Goal: Complete application form: Complete application form

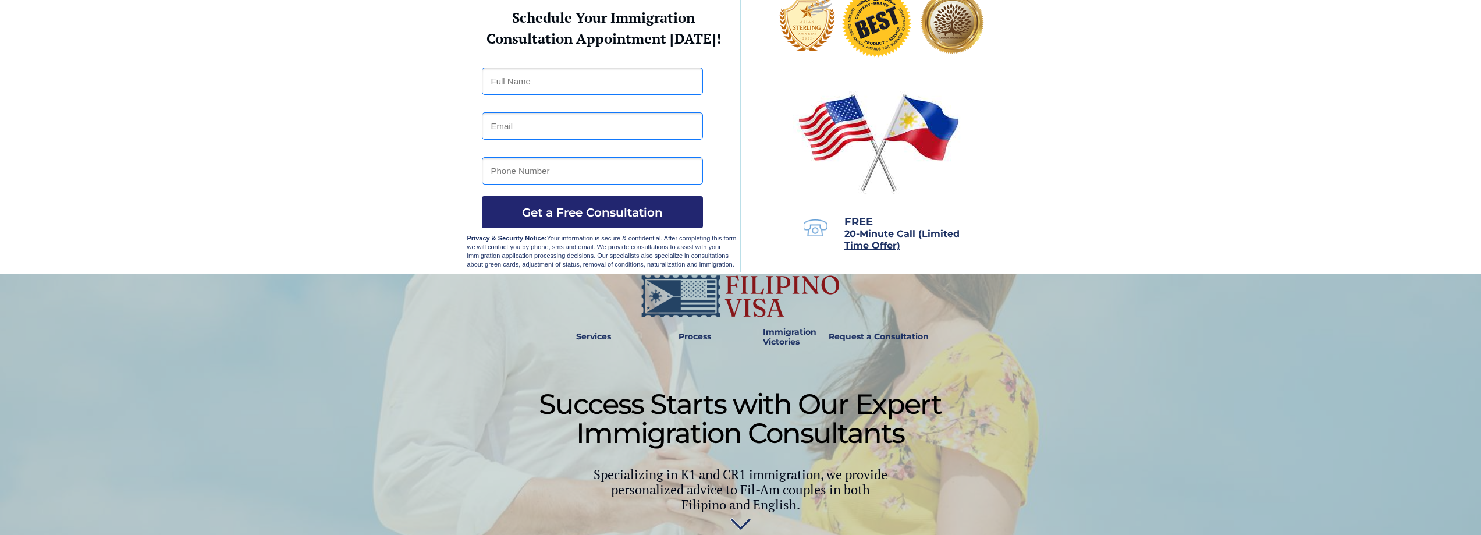
scroll to position [77, 0]
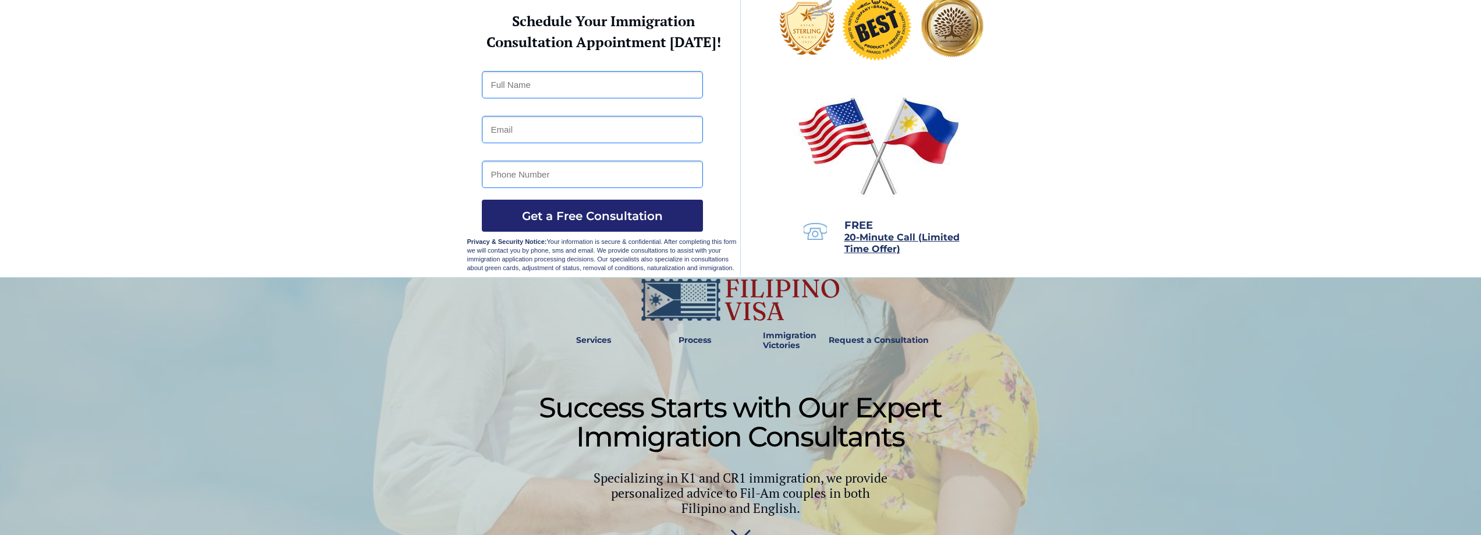
click at [880, 239] on span "20-Minute Call (Limited Time Offer)" at bounding box center [901, 243] width 115 height 23
click at [748, 528] on img at bounding box center [740, 532] width 20 height 23
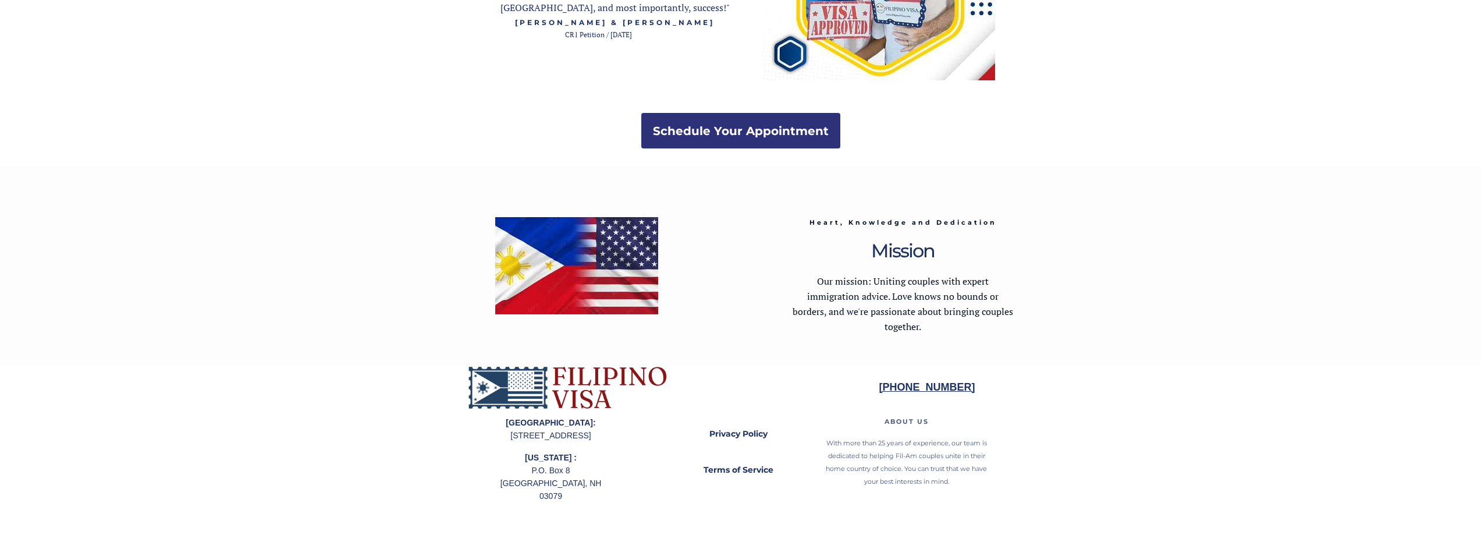
scroll to position [2263, 0]
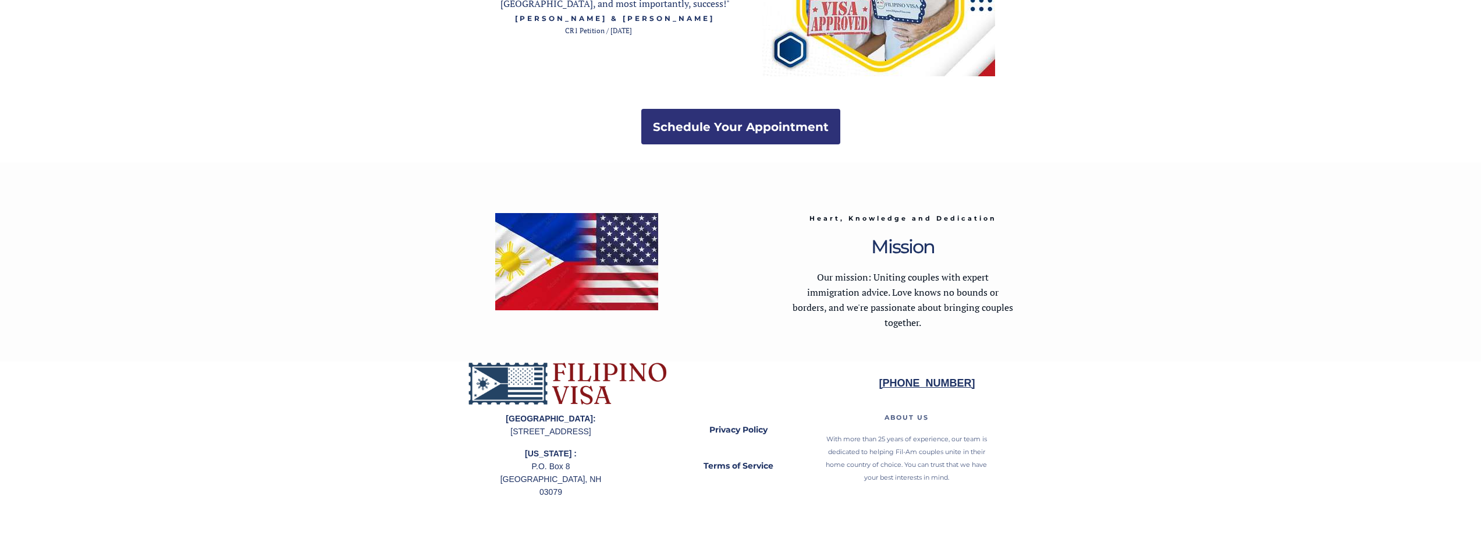
click at [933, 380] on strong "(213) 699-5359" at bounding box center [927, 383] width 96 height 12
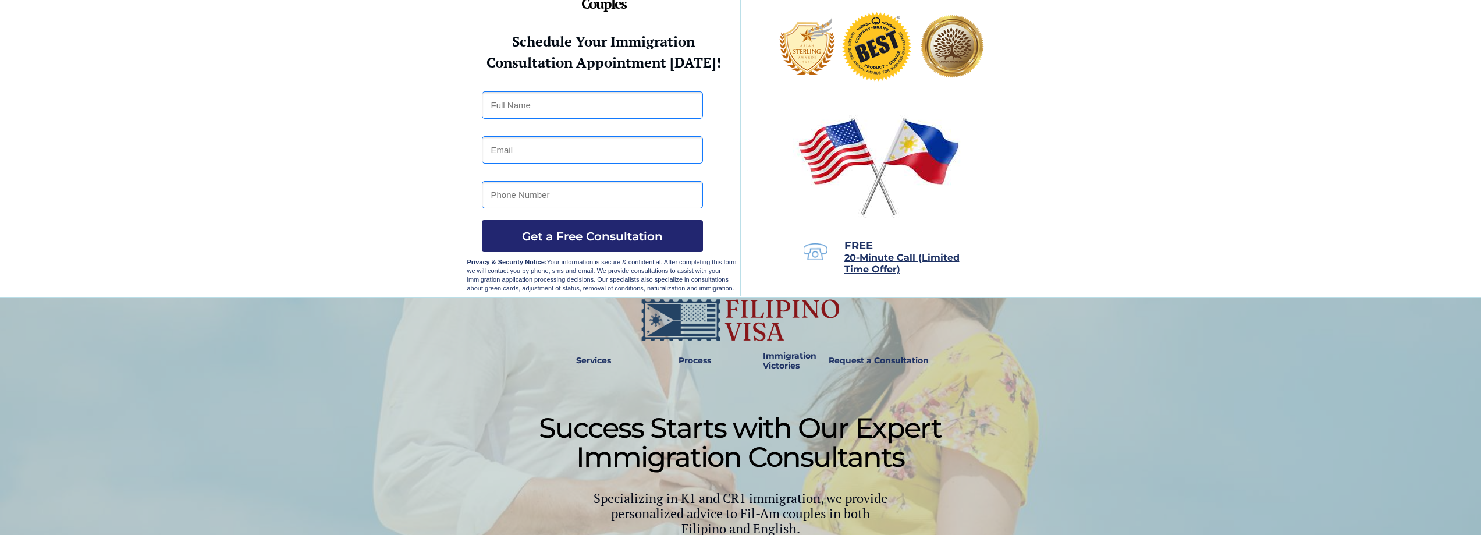
scroll to position [0, 0]
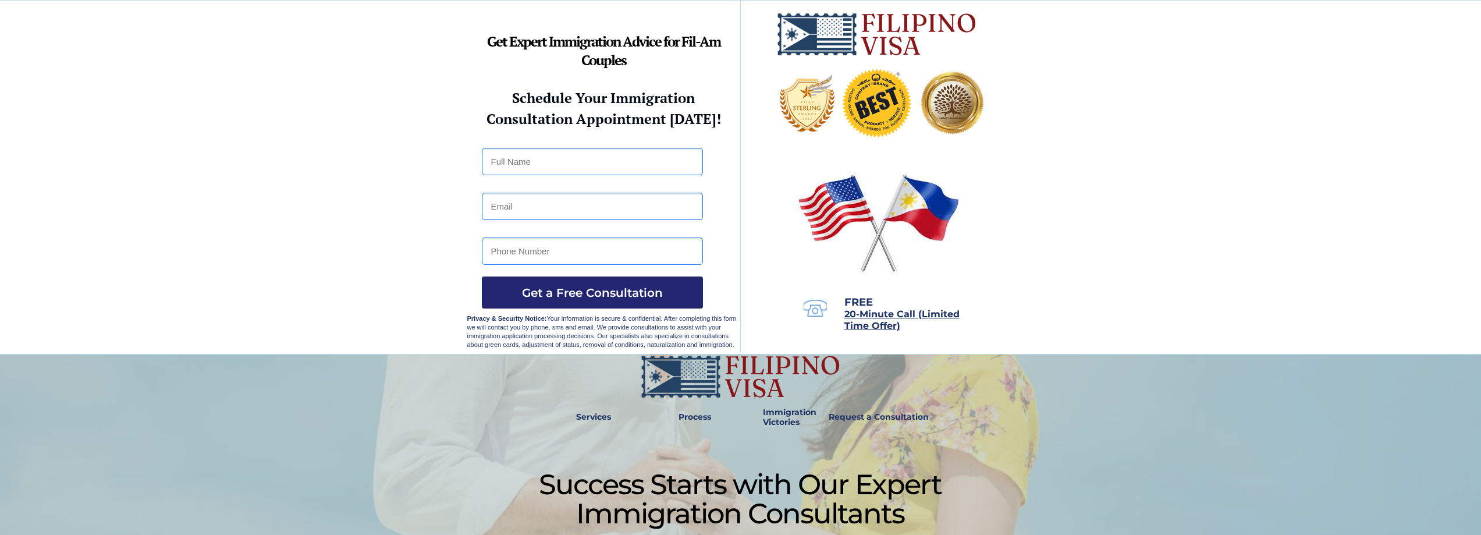
click at [510, 158] on input "text" at bounding box center [592, 161] width 221 height 27
type input "Gregory Grundl"
type input "3025625142"
click at [550, 210] on input "email" at bounding box center [592, 206] width 221 height 27
type input "ggrundl54@gmail.com"
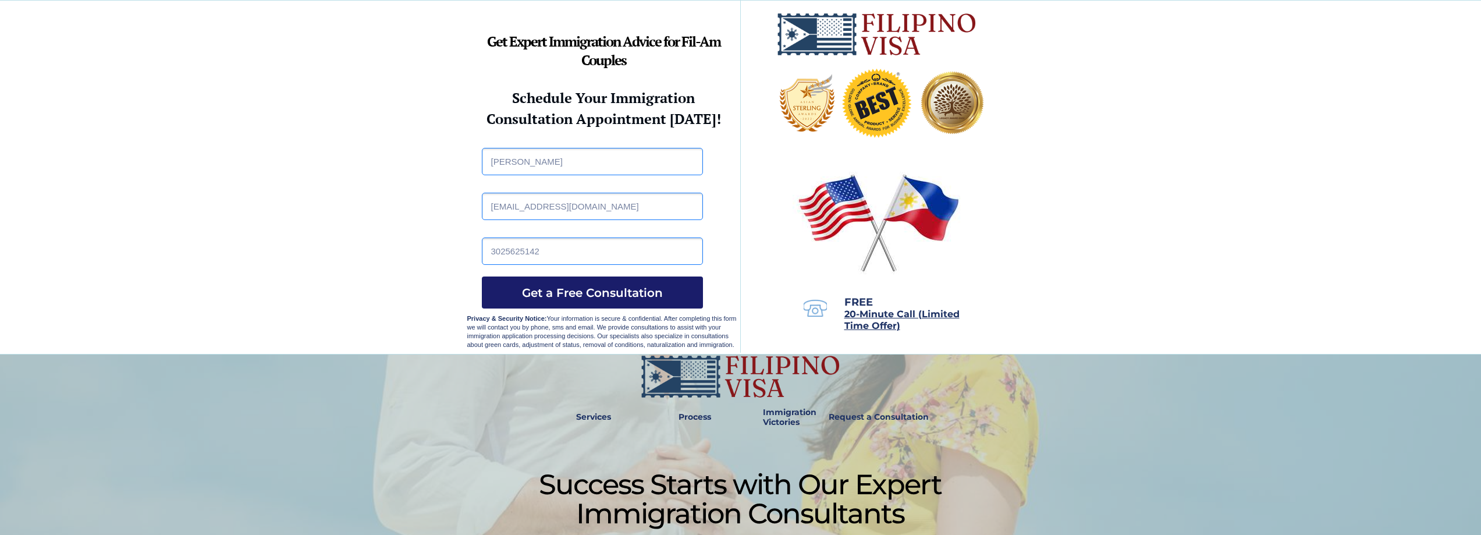
click at [564, 289] on span "Get a Free Consultation" at bounding box center [592, 293] width 221 height 14
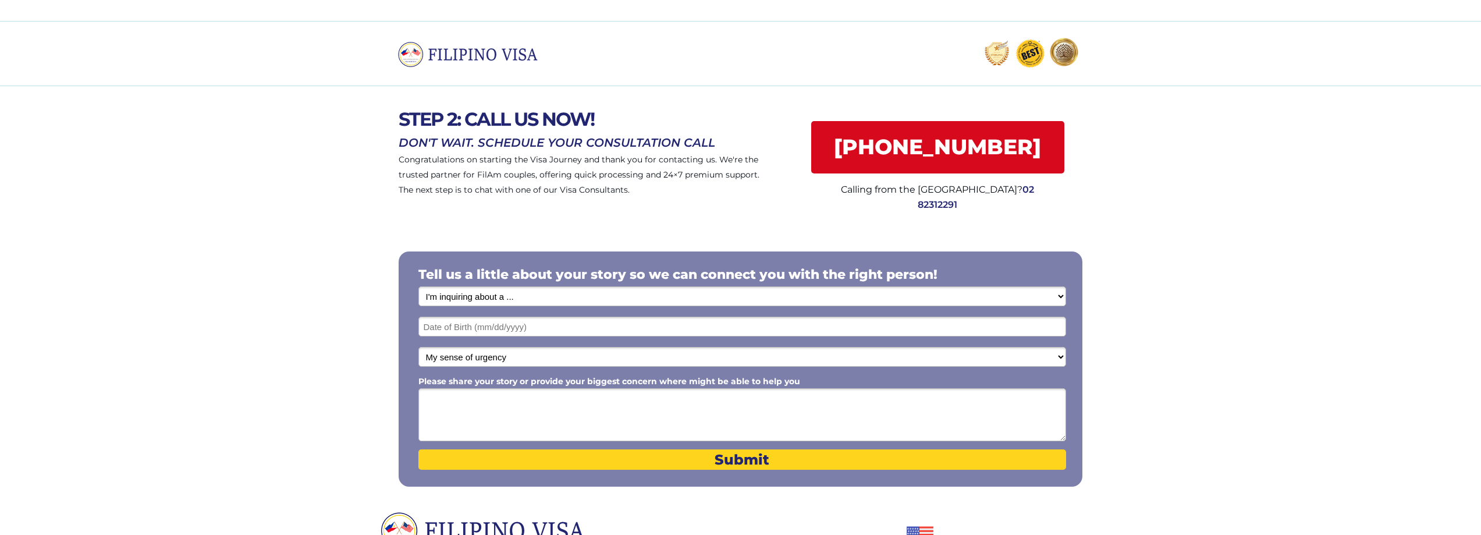
click at [520, 294] on select "I'm inquiring about a ... I don't know or other services Retirement Visa for Th…" at bounding box center [742, 296] width 648 height 20
click at [418, 286] on select "I'm inquiring about a ... I don't know or other services Retirement Visa for Th…" at bounding box center [742, 296] width 648 height 20
click at [517, 293] on select "I'm inquiring about a ... I don't know or other services Retirement Visa for Th…" at bounding box center [742, 296] width 648 height 20
click at [418, 286] on select "I'm inquiring about a ... I don't know or other services Retirement Visa for Th…" at bounding box center [742, 296] width 648 height 20
click at [520, 299] on select "I'm inquiring about a ... I don't know or other services Retirement Visa for Th…" at bounding box center [742, 296] width 648 height 20
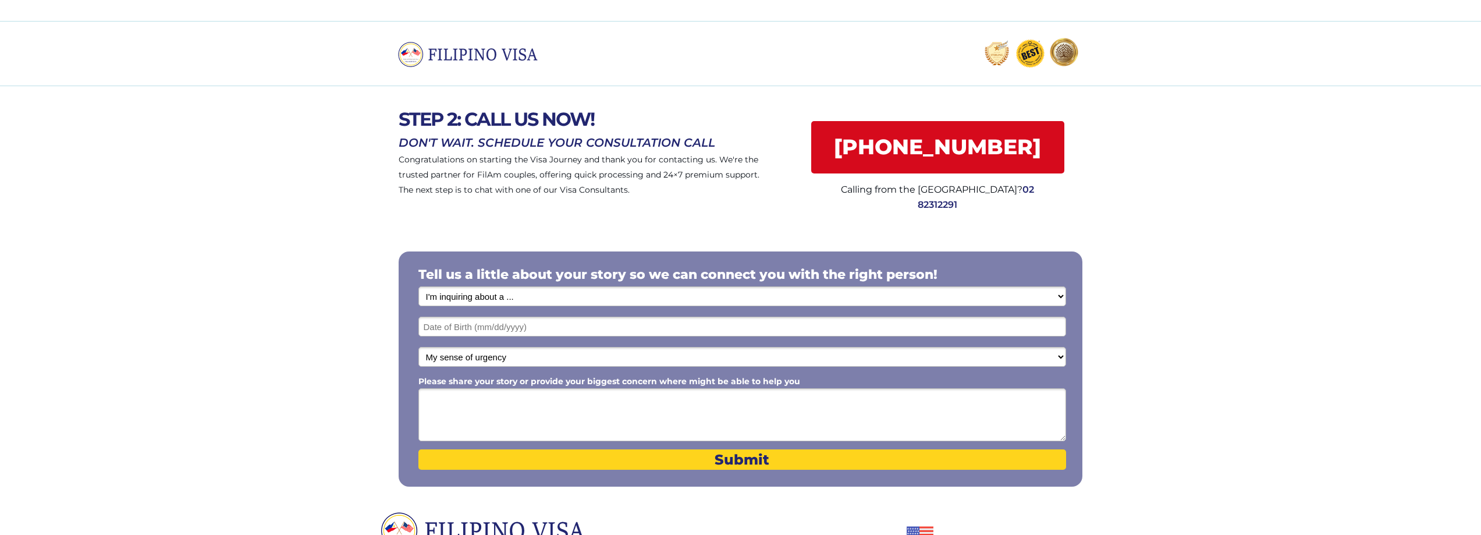
click at [499, 293] on select "I'm inquiring about a ... I don't know or other services Retirement Visa for Th…" at bounding box center [742, 296] width 648 height 20
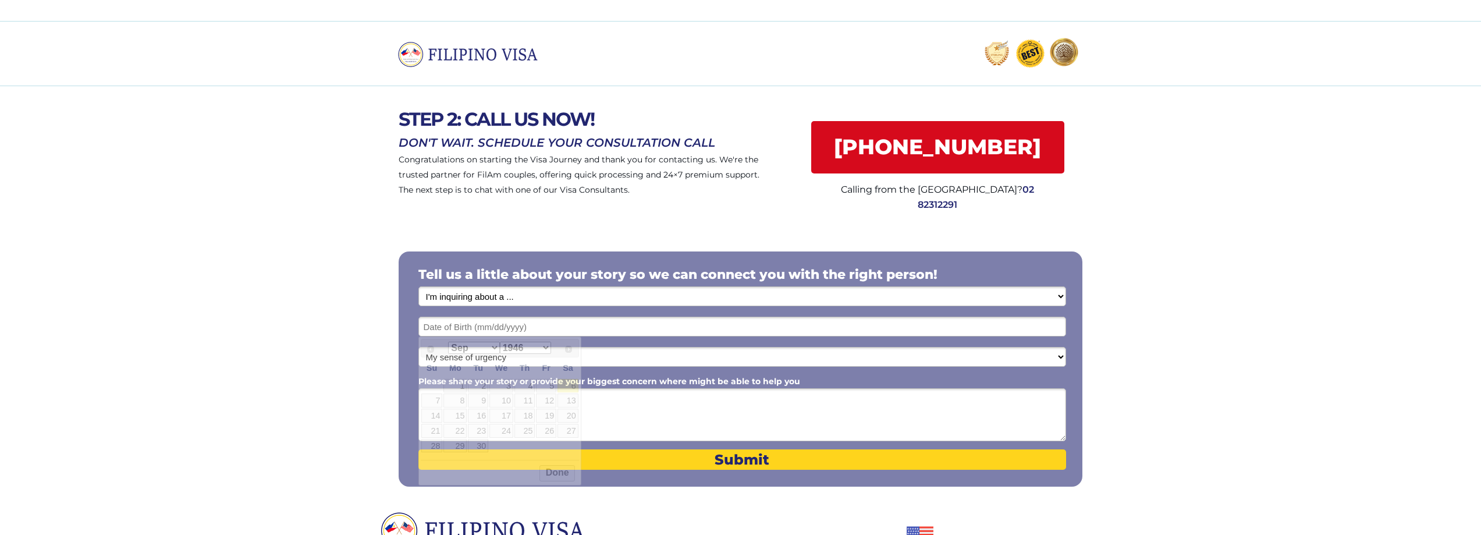
click at [477, 328] on input "text" at bounding box center [742, 327] width 648 height 20
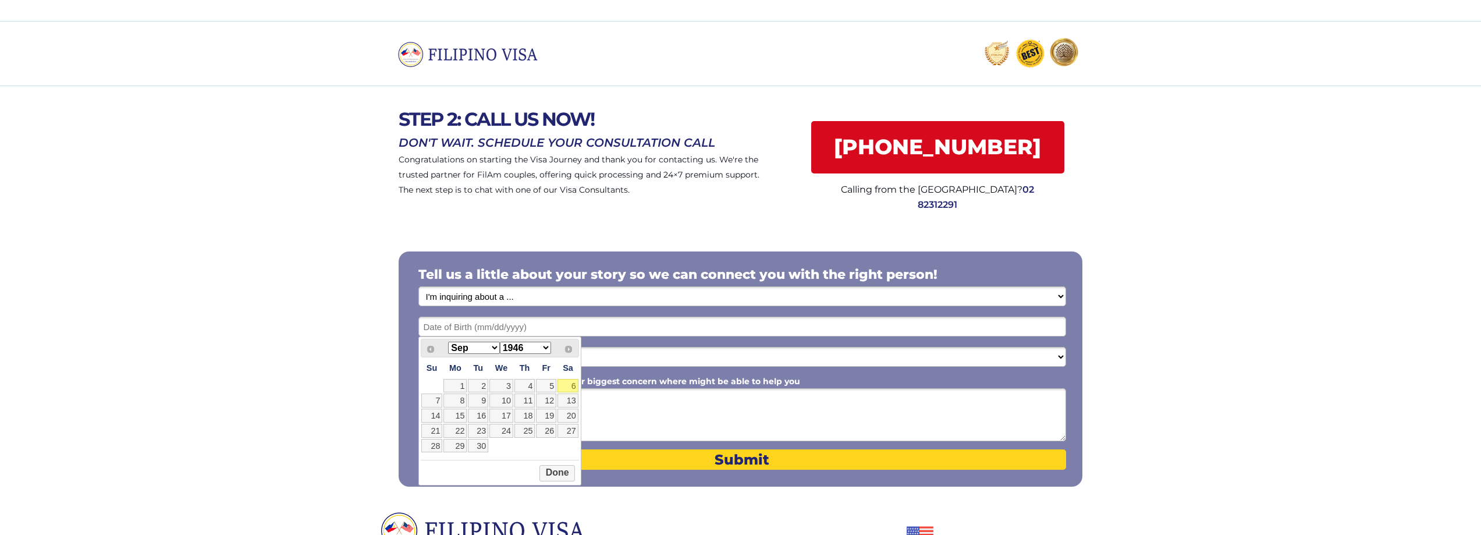
click at [492, 349] on select "Jan Feb Mar Apr May Jun [DATE] Aug Sep Oct Nov Dec" at bounding box center [473, 348] width 51 height 12
click at [545, 349] on select "1946 1947 1948 1949 1950 1951 1952 1953 1954 1955 1956 1957 1958 1959 1960 1961…" at bounding box center [525, 348] width 51 height 12
click at [457, 413] on link "14" at bounding box center [454, 416] width 23 height 14
type input "[DATE]"
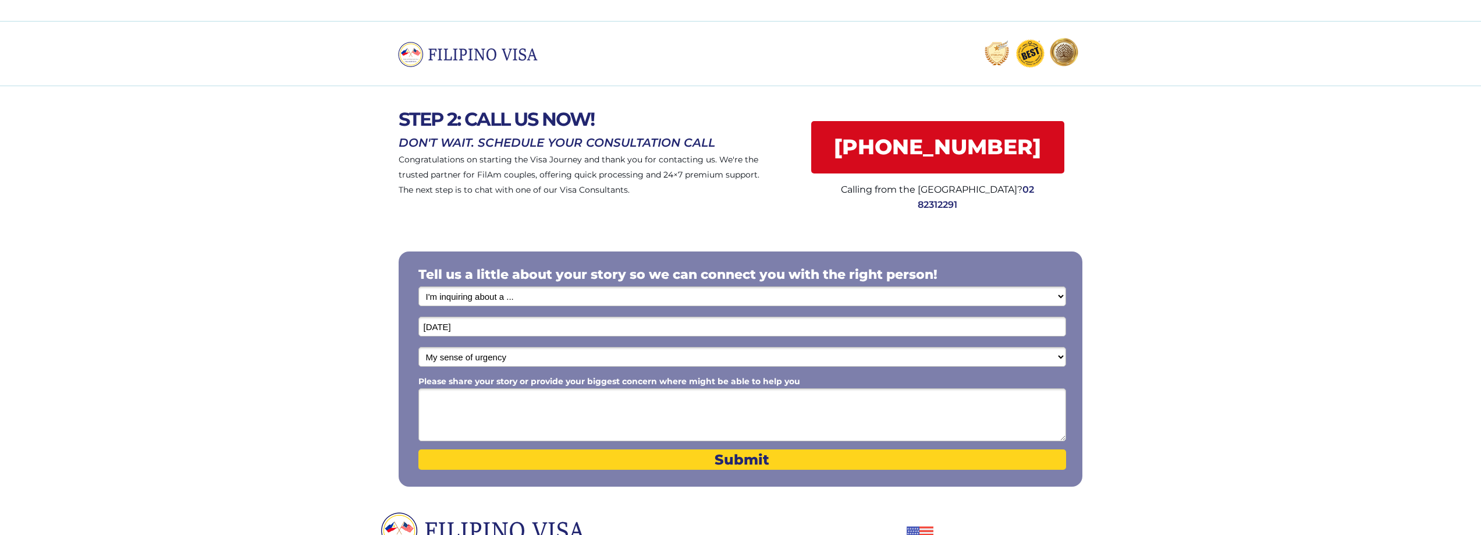
click at [518, 356] on select "My sense of urgency Low Priority - I'm just looking Medium High Priority - I ne…" at bounding box center [742, 357] width 648 height 20
select select "1802"
click at [418, 347] on select "My sense of urgency Low Priority - I'm just looking Medium High Priority - I ne…" at bounding box center [742, 357] width 648 height 20
click at [492, 400] on textarea "Please share your story or provide your biggest concern where might be able to …" at bounding box center [742, 414] width 648 height 53
click at [546, 359] on select "My sense of urgency Low Priority - I'm just looking Medium High Priority - I ne…" at bounding box center [742, 357] width 648 height 20
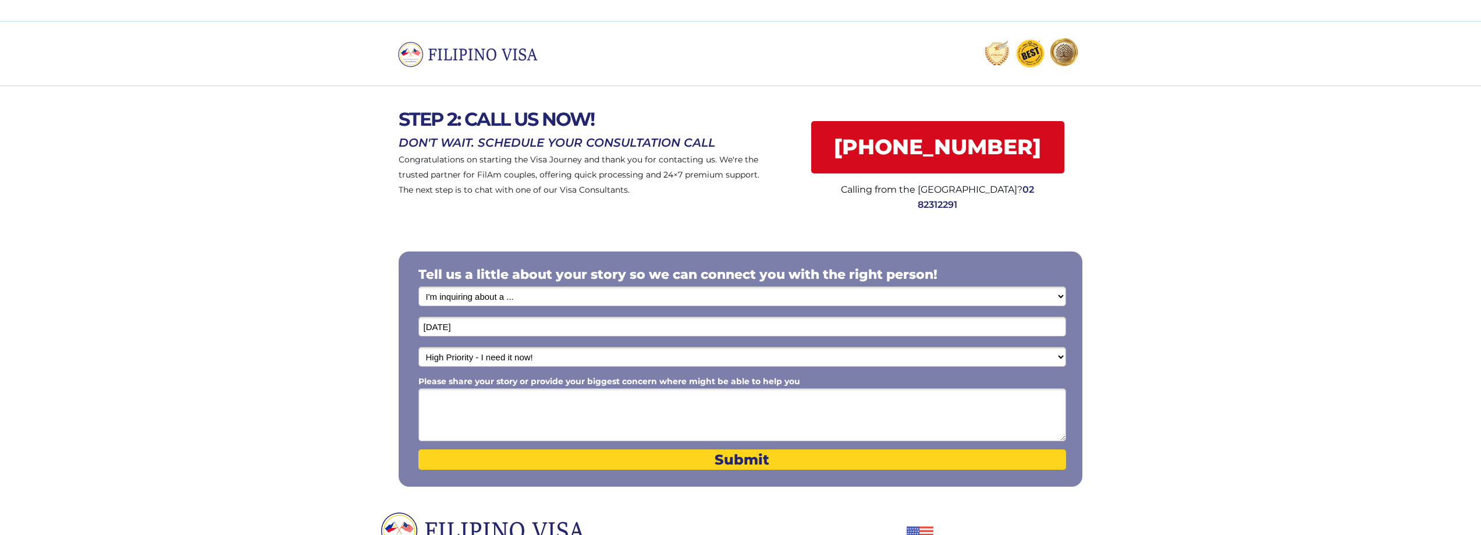
click at [546, 359] on select "My sense of urgency Low Priority - I'm just looking Medium High Priority - I ne…" at bounding box center [742, 357] width 648 height 20
click at [488, 395] on textarea "Please share your story or provide your biggest concern where might be able to …" at bounding box center [742, 414] width 648 height 53
type textarea "M"
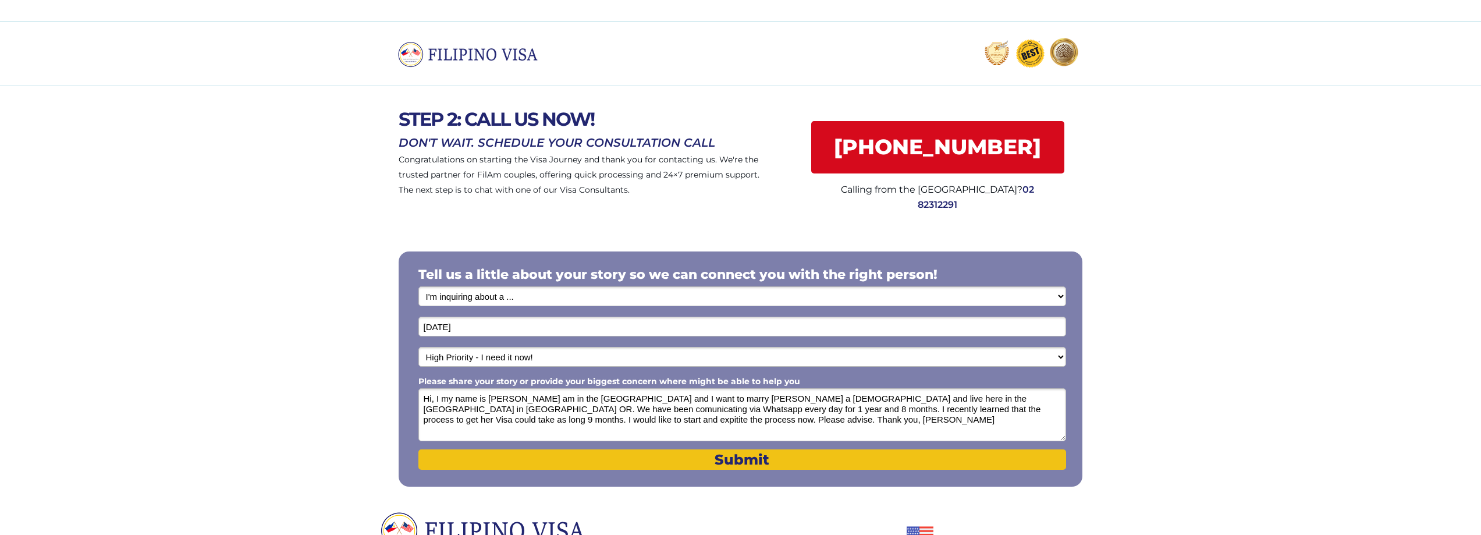
type textarea "Hi, I my name is [PERSON_NAME] am in the [GEOGRAPHIC_DATA] and I want to marry …"
click at [726, 461] on span "Submit" at bounding box center [742, 459] width 648 height 17
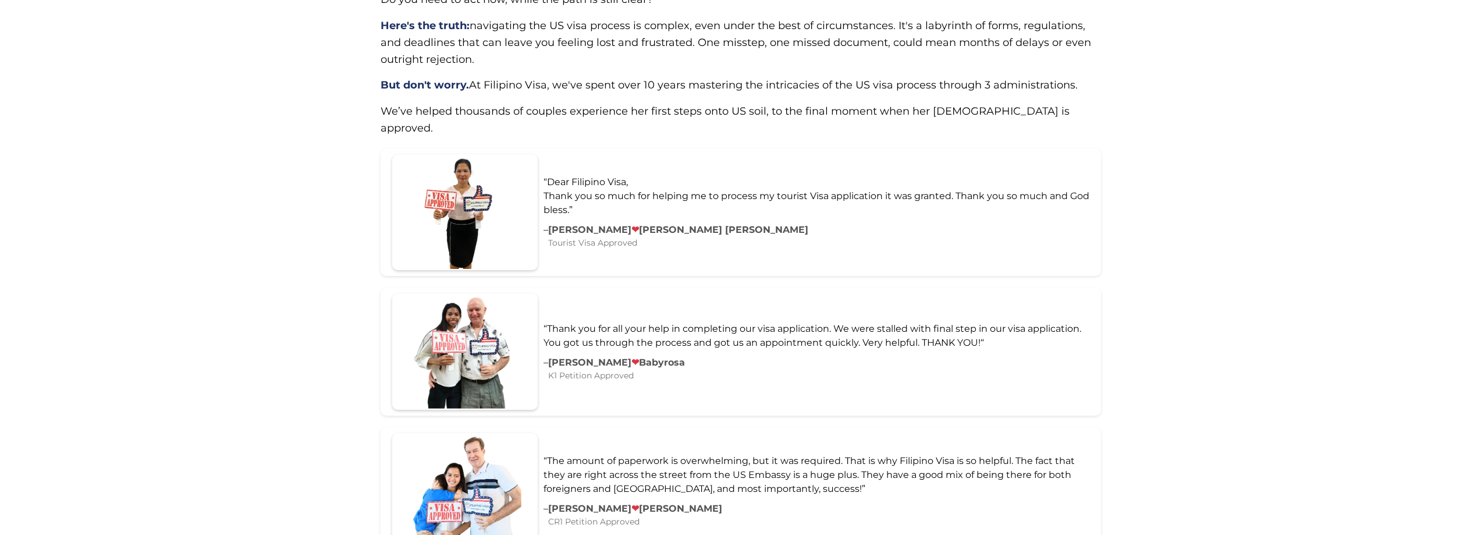
scroll to position [360, 0]
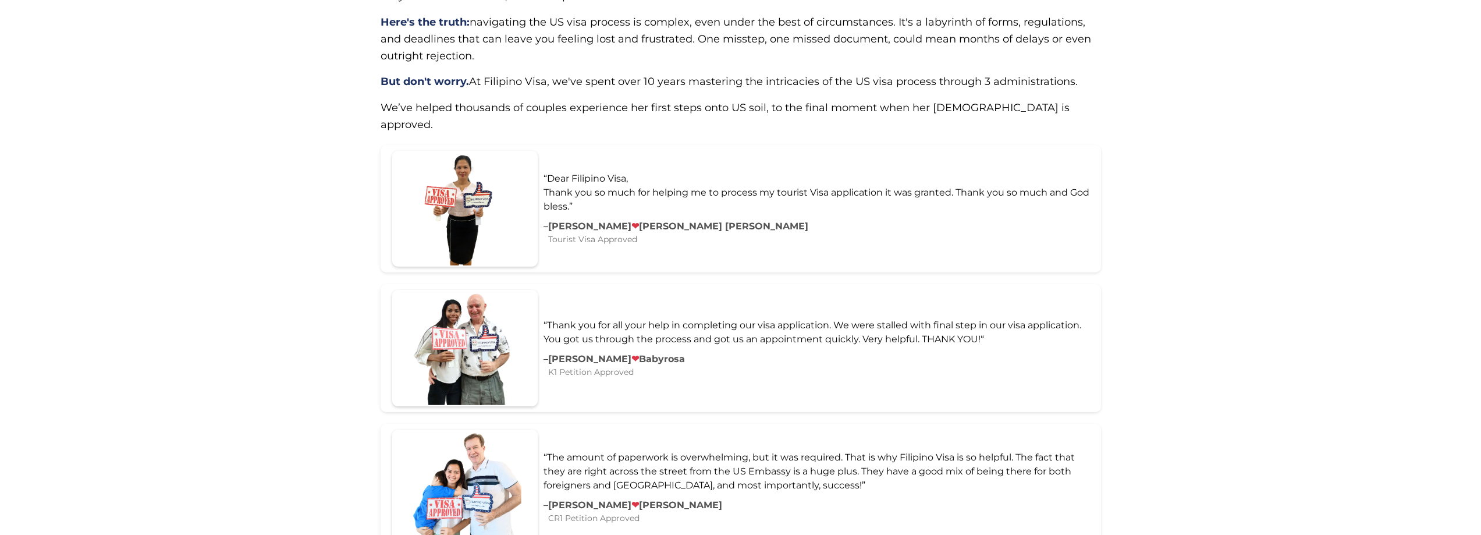
drag, startPoint x: 303, startPoint y: 336, endPoint x: 300, endPoint y: 358, distance: 22.3
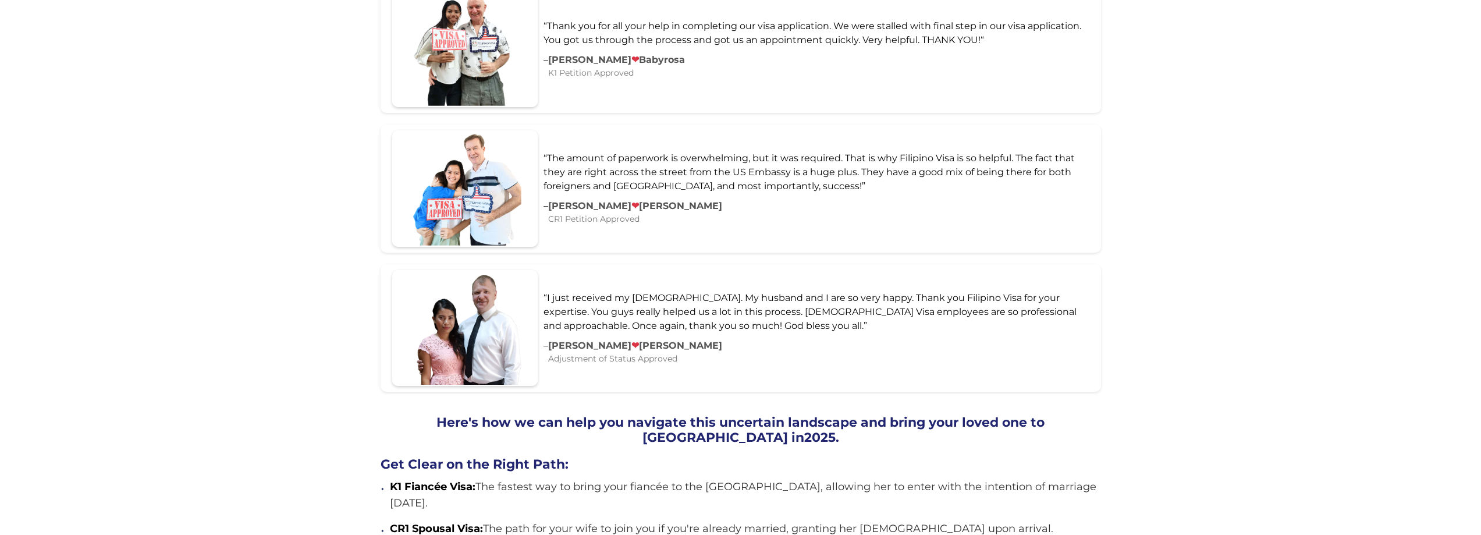
drag, startPoint x: 315, startPoint y: 315, endPoint x: 321, endPoint y: 343, distance: 28.5
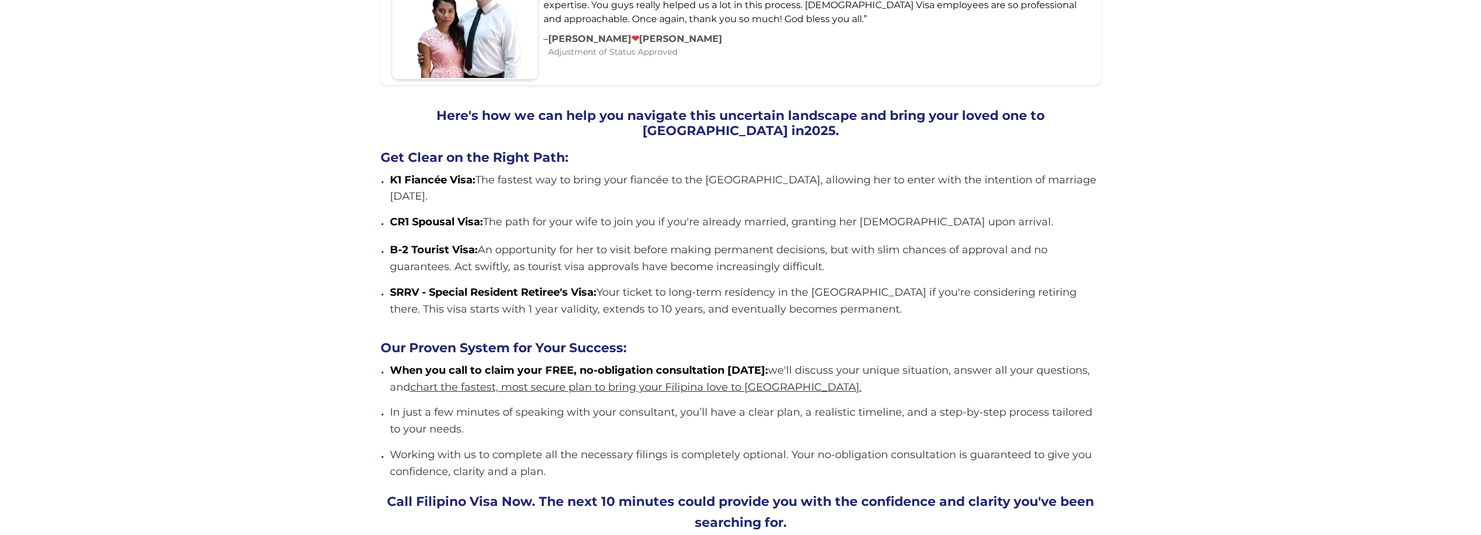
drag, startPoint x: 321, startPoint y: 344, endPoint x: 321, endPoint y: 363, distance: 19.2
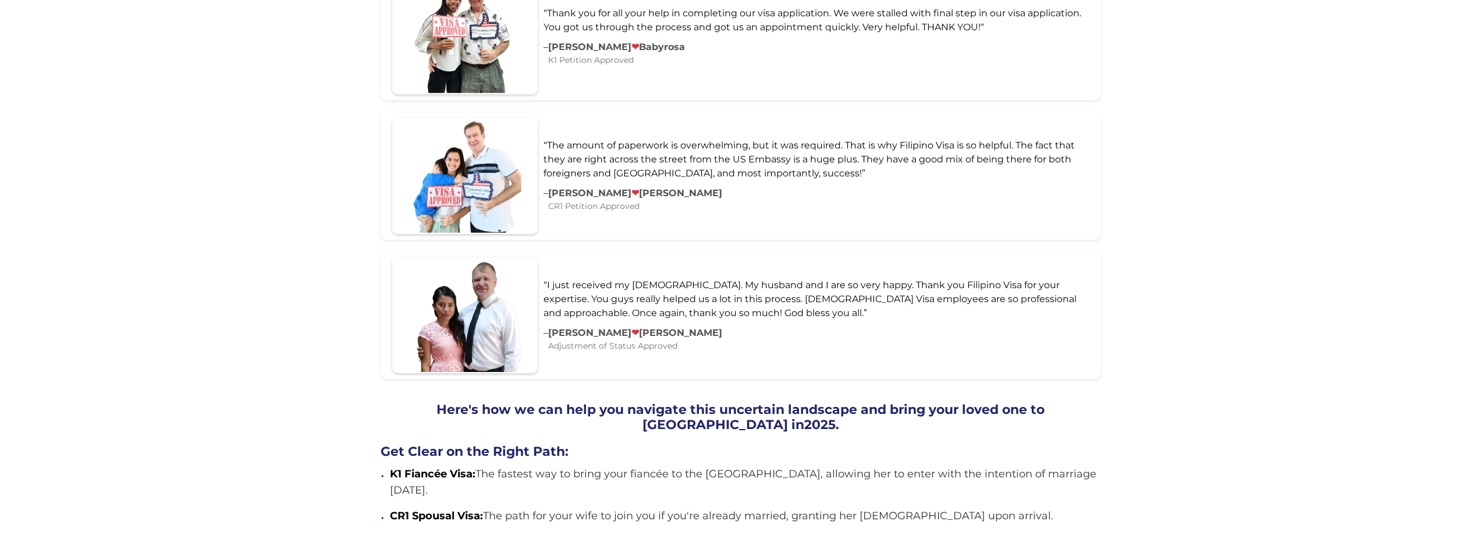
scroll to position [496, 0]
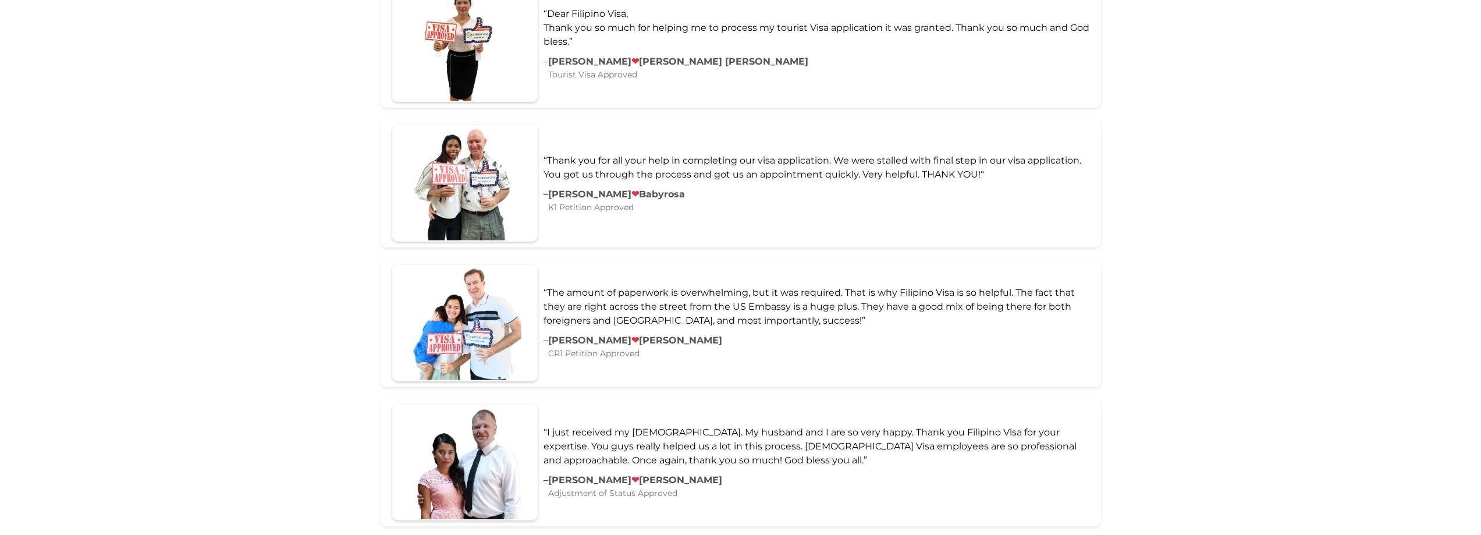
drag, startPoint x: 352, startPoint y: 274, endPoint x: 347, endPoint y: 194, distance: 79.9
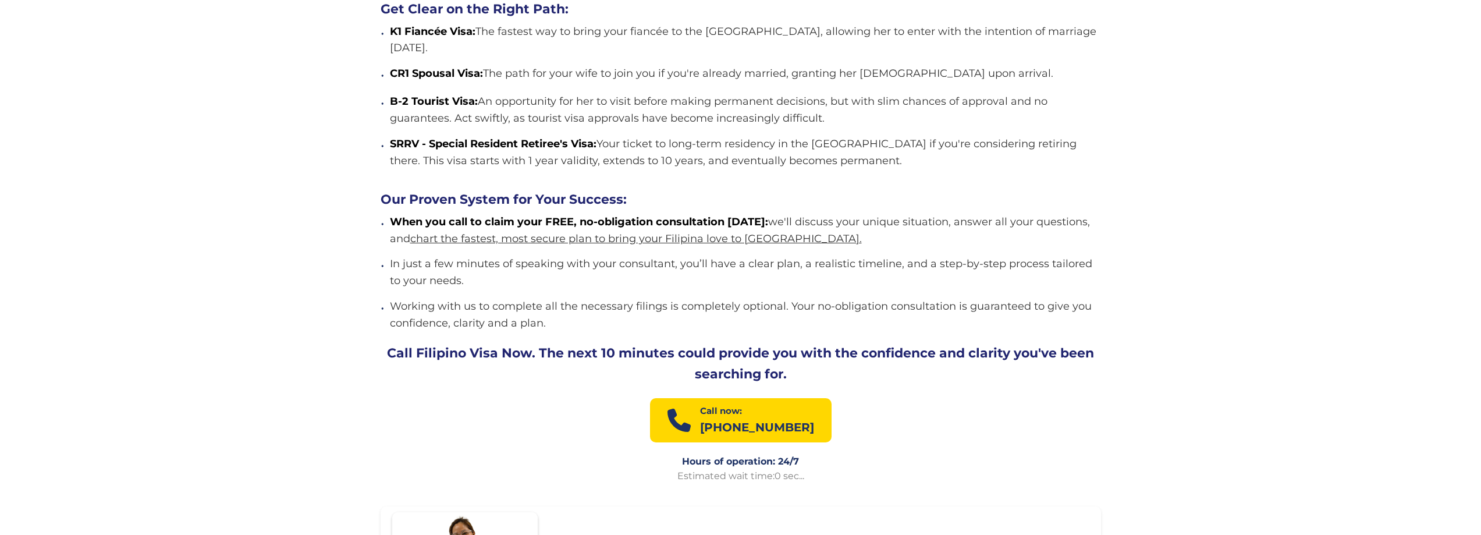
scroll to position [1116, 0]
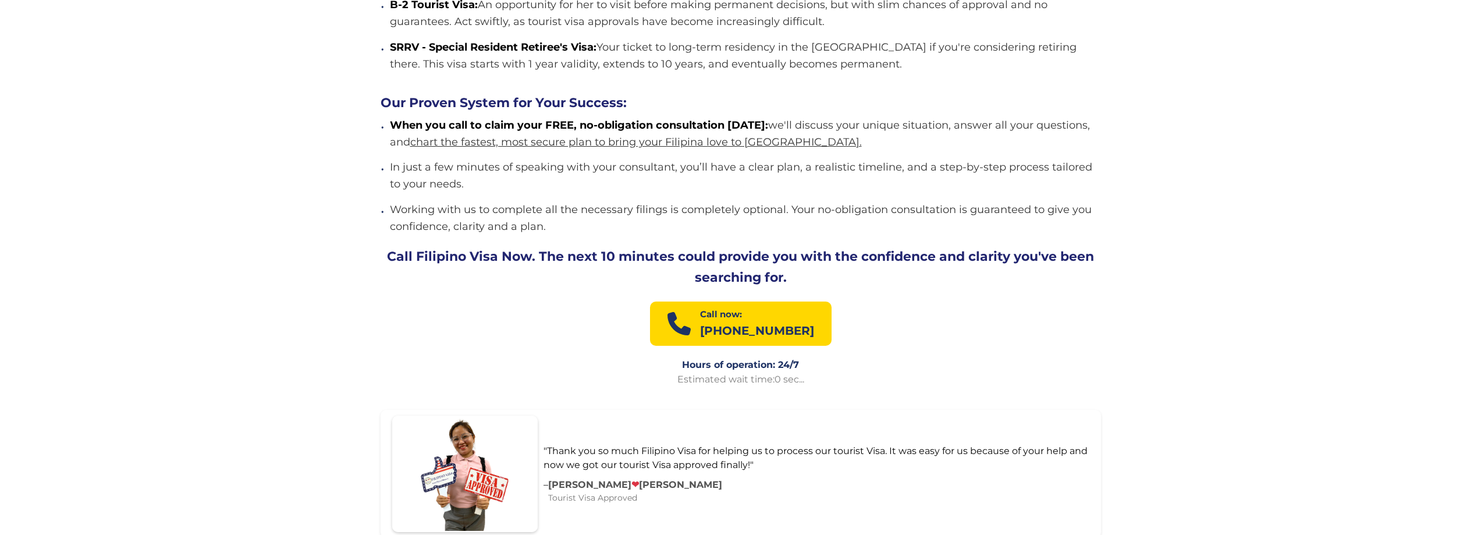
drag, startPoint x: 325, startPoint y: 277, endPoint x: 325, endPoint y: 293, distance: 16.3
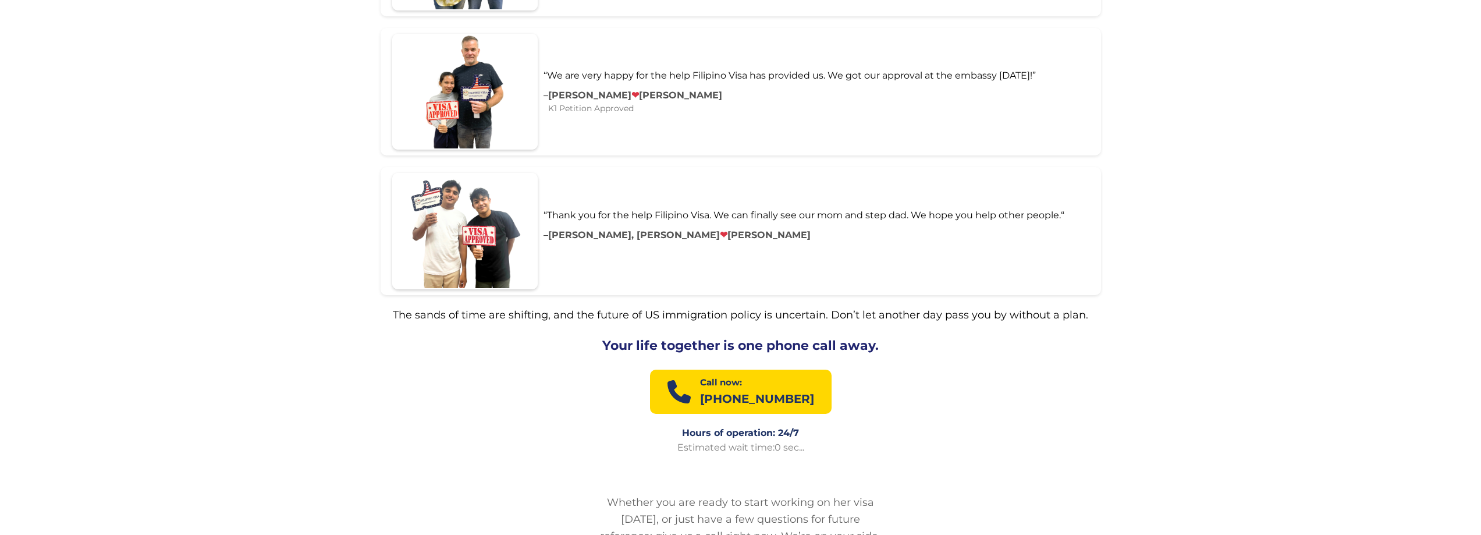
scroll to position [1873, 0]
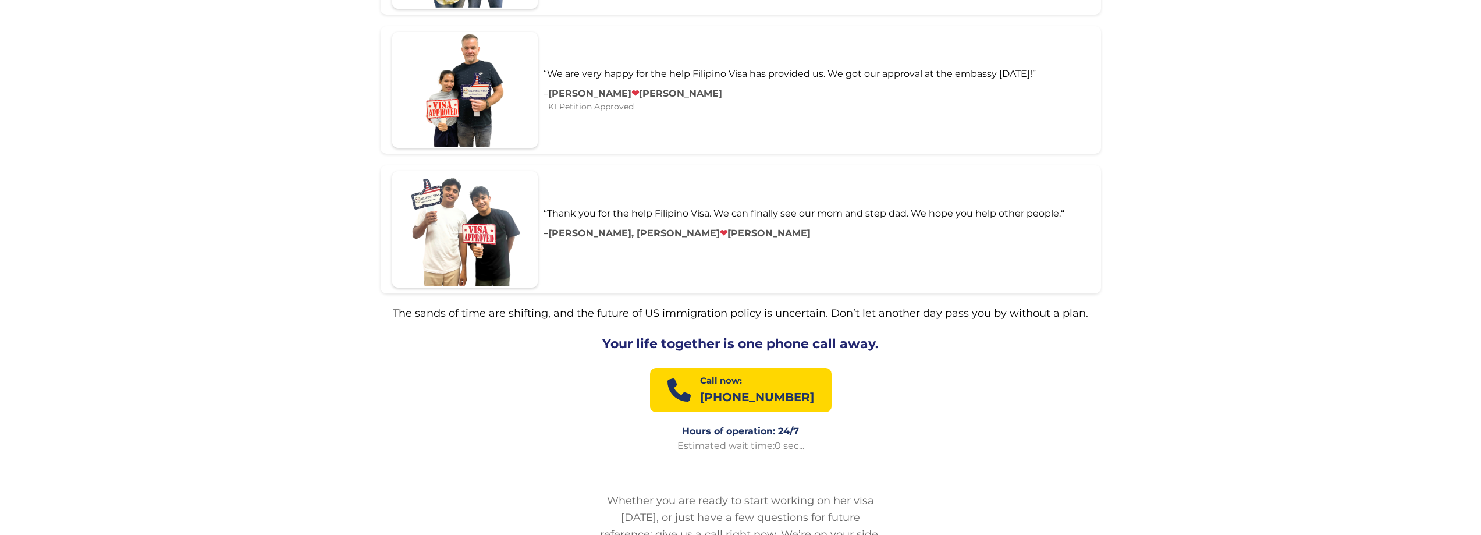
drag, startPoint x: 312, startPoint y: 286, endPoint x: 311, endPoint y: 296, distance: 10.5
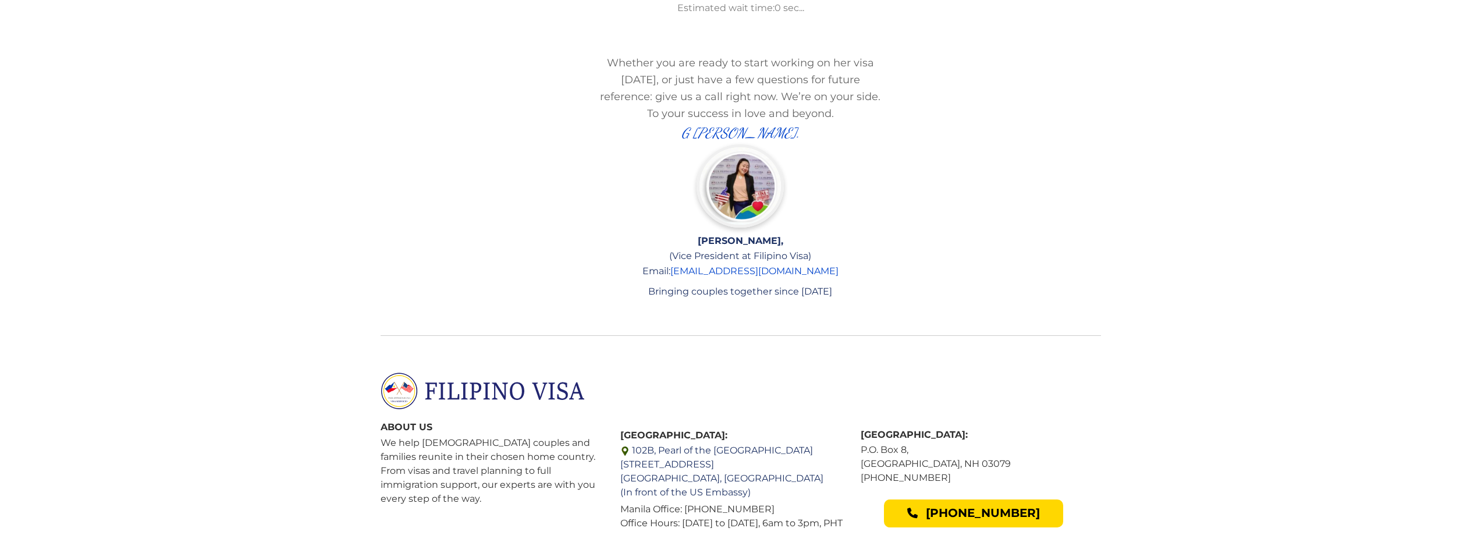
drag, startPoint x: 361, startPoint y: 209, endPoint x: 348, endPoint y: 228, distance: 23.4
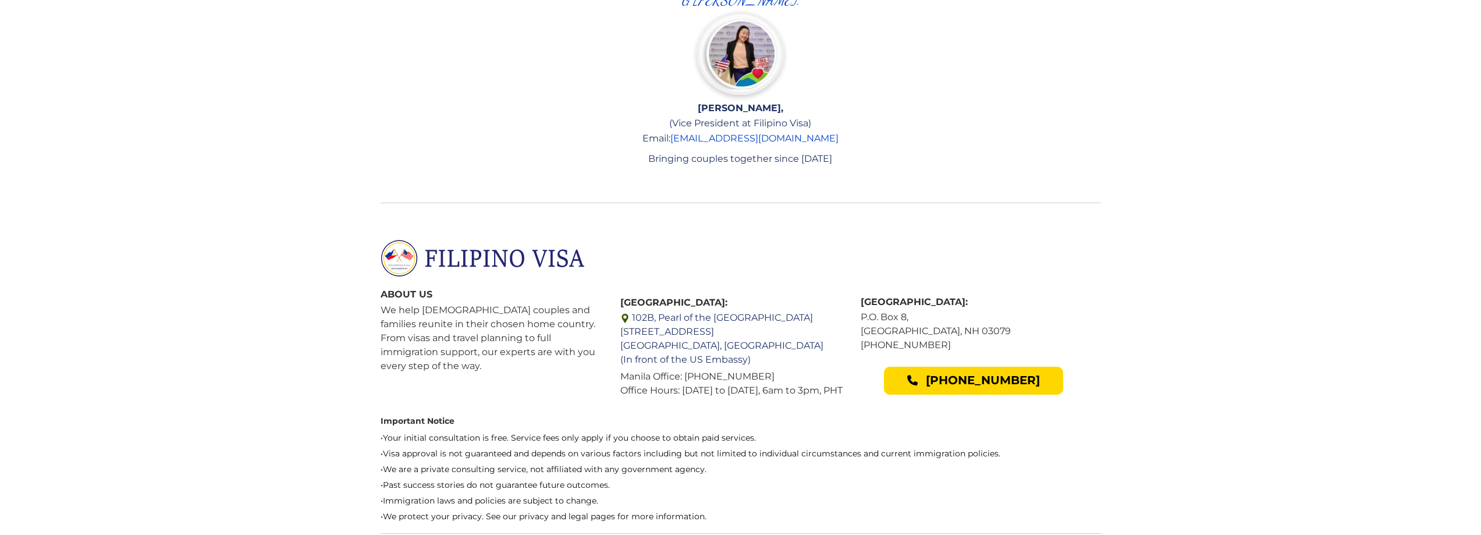
scroll to position [2445, 0]
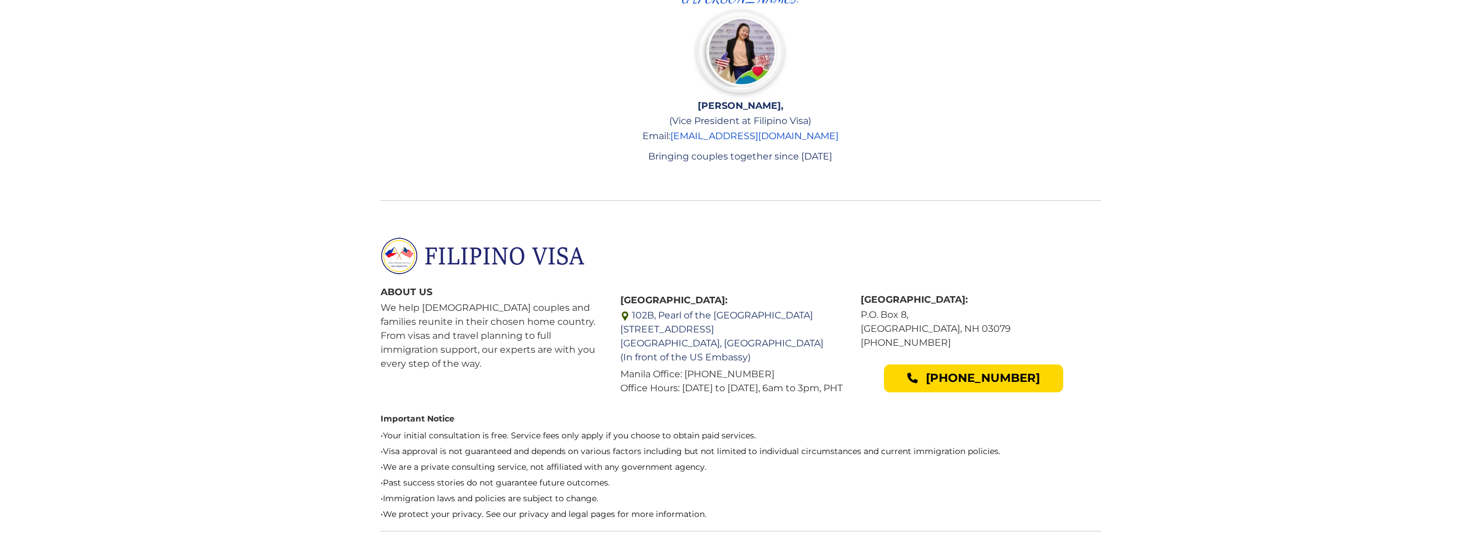
drag, startPoint x: 289, startPoint y: 321, endPoint x: 283, endPoint y: 363, distance: 42.3
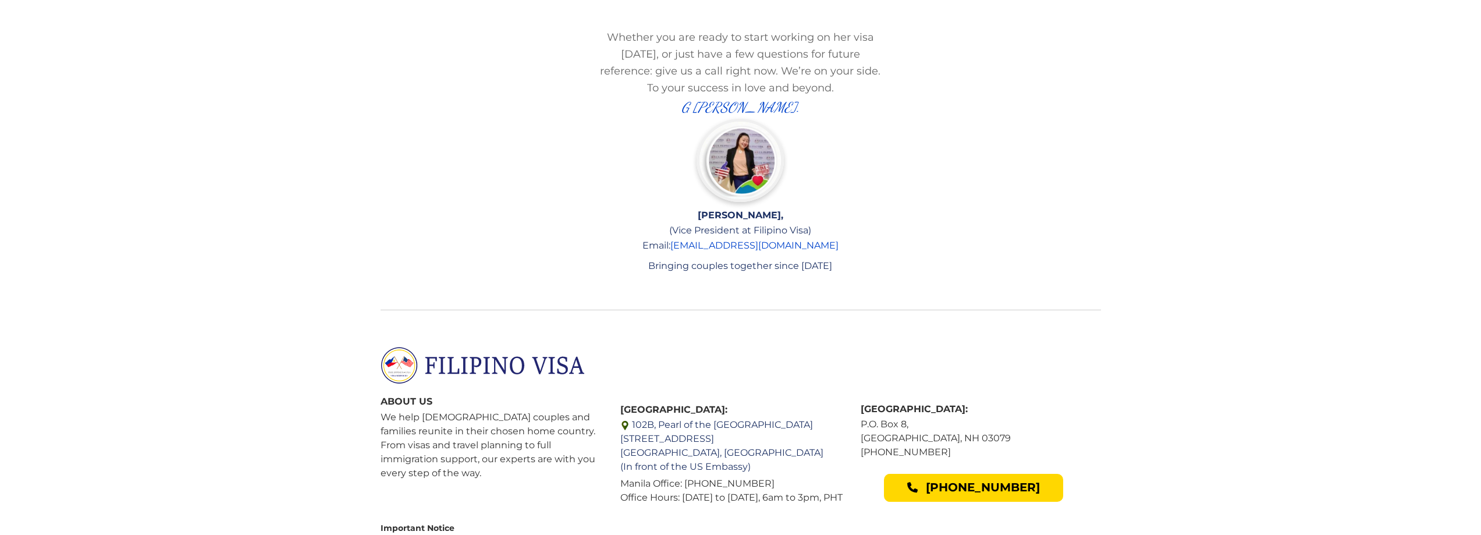
scroll to position [2337, 0]
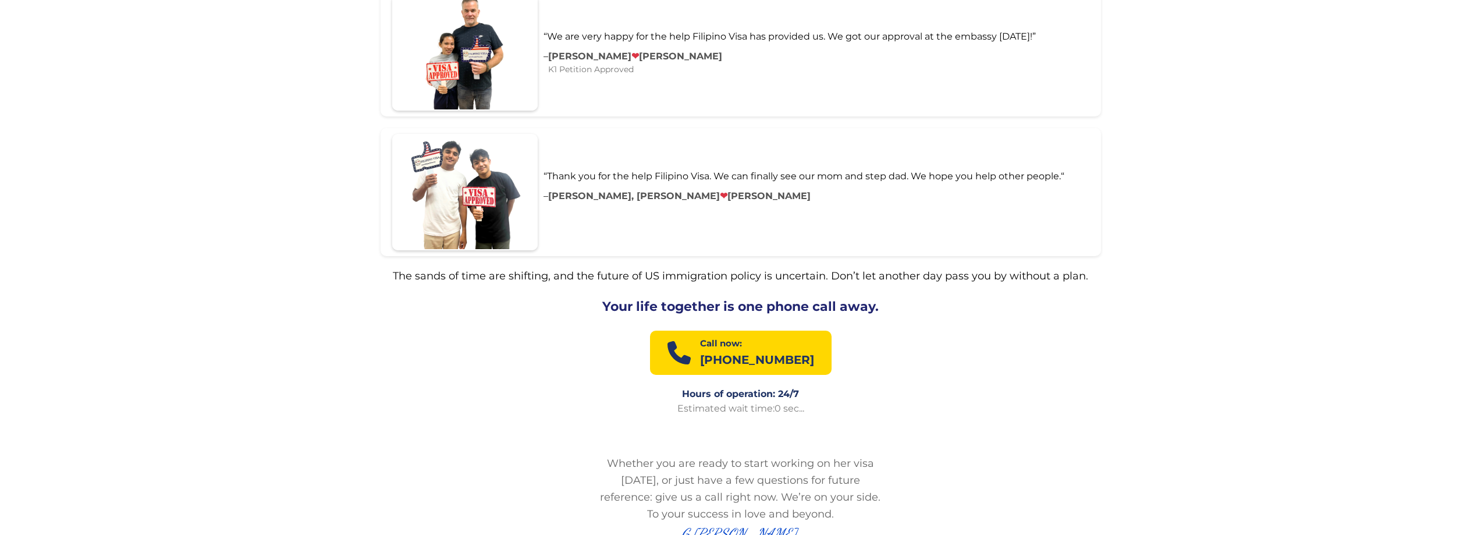
drag, startPoint x: 308, startPoint y: 429, endPoint x: 311, endPoint y: 403, distance: 25.8
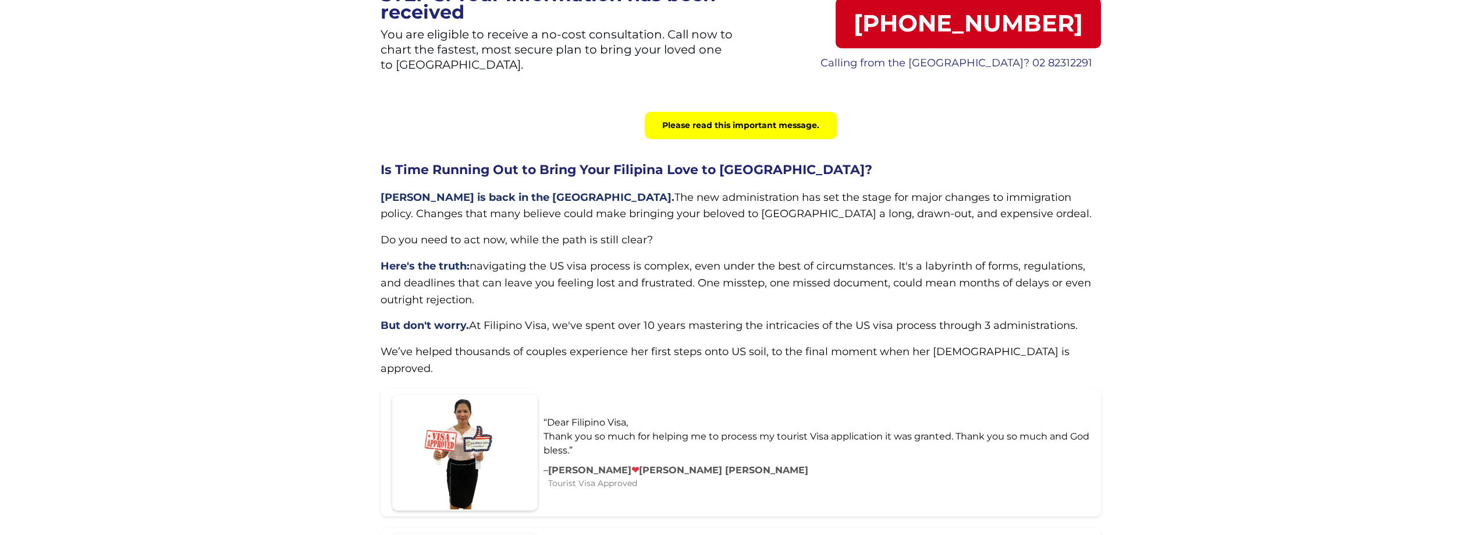
scroll to position [0, 0]
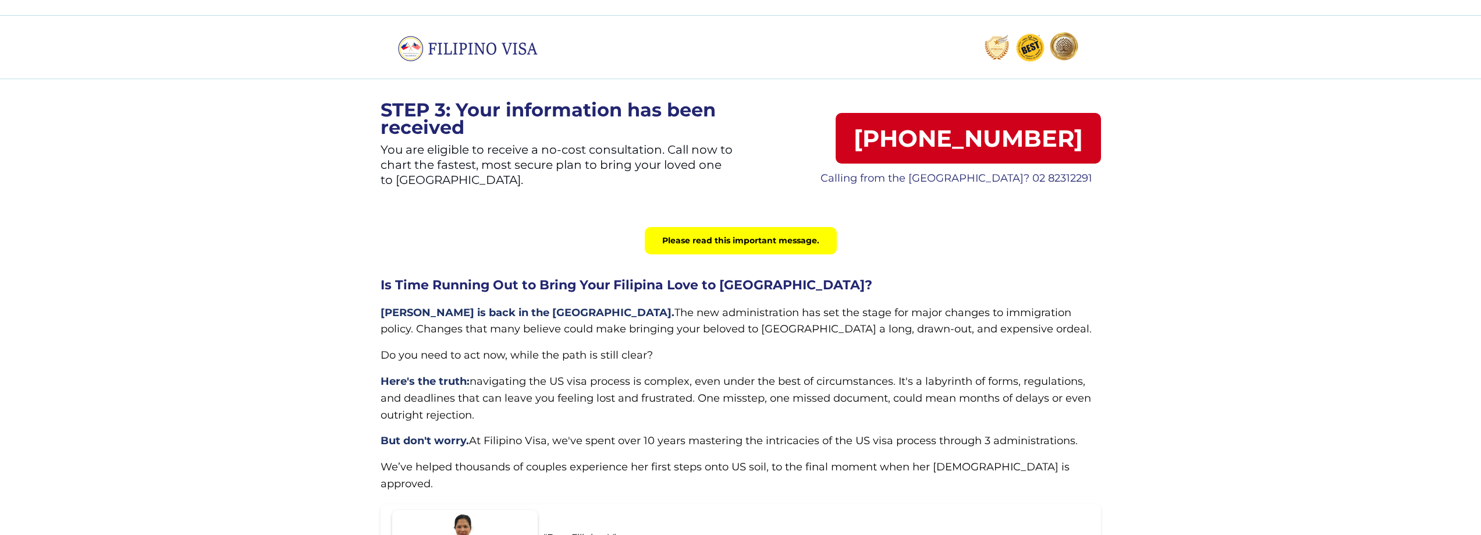
drag, startPoint x: 311, startPoint y: 403, endPoint x: 303, endPoint y: 321, distance: 82.5
click at [284, 299] on div at bounding box center [740, 360] width 1481 height 289
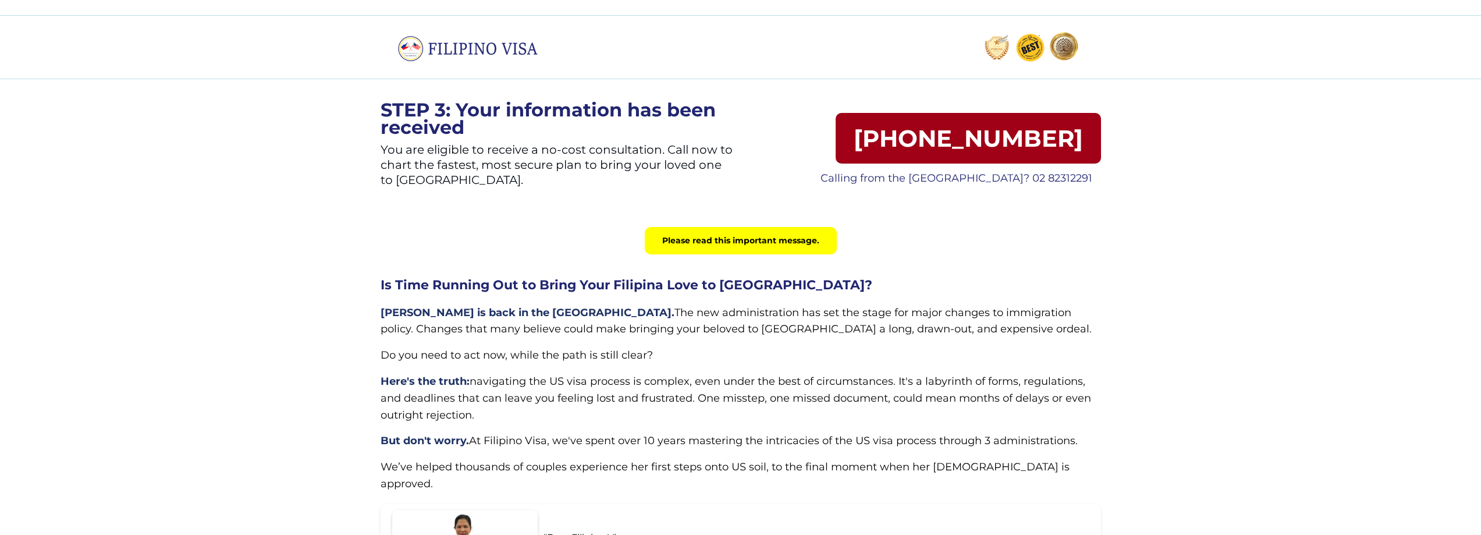
click at [912, 138] on link "[PHONE_NUMBER]" at bounding box center [968, 138] width 265 height 51
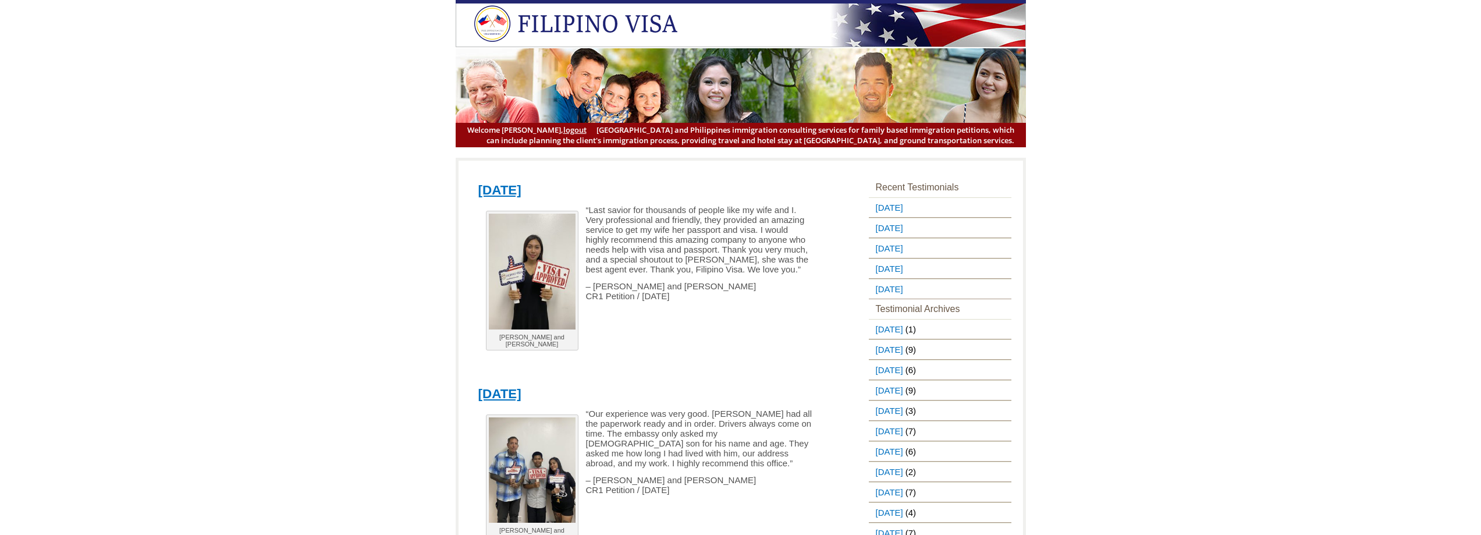
drag, startPoint x: 374, startPoint y: 177, endPoint x: 404, endPoint y: 73, distance: 109.0
